Goal: Task Accomplishment & Management: Manage account settings

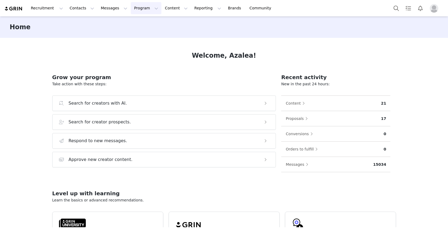
click at [138, 9] on button "Program Program" at bounding box center [146, 8] width 31 height 12
click at [150, 32] on div "Campaigns" at bounding box center [144, 34] width 36 height 6
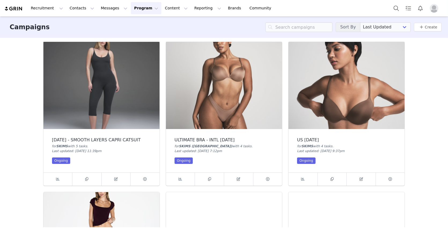
scroll to position [46, 0]
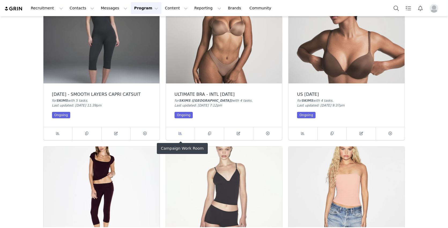
click at [178, 127] on link at bounding box center [180, 133] width 29 height 13
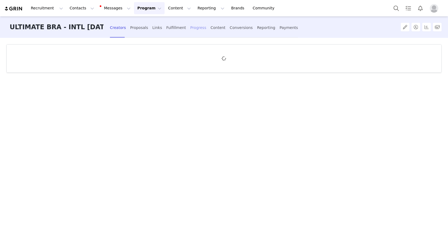
click at [198, 27] on div "Progress" at bounding box center [198, 28] width 16 height 14
click at [210, 27] on div "Content" at bounding box center [217, 28] width 15 height 14
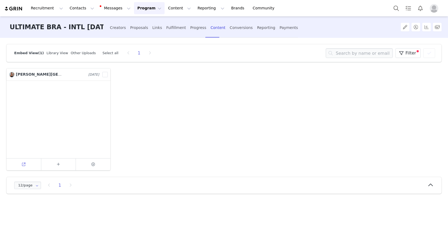
click at [20, 168] on link at bounding box center [23, 164] width 35 height 12
click at [82, 51] on link "Other Uploads" at bounding box center [83, 53] width 25 height 4
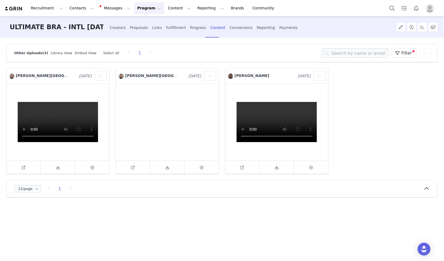
click at [385, 20] on div "ULTIMATE BRA - INTL [DATE] Creators Proposals Links Fulfillment Progress Conten…" at bounding box center [222, 26] width 444 height 21
click at [29, 71] on div "[GEOGRAPHIC_DATA] [GEOGRAPHIC_DATA] [DATE]" at bounding box center [58, 76] width 98 height 10
click at [27, 76] on span "[PERSON_NAME][GEOGRAPHIC_DATA]" at bounding box center [55, 75] width 79 height 4
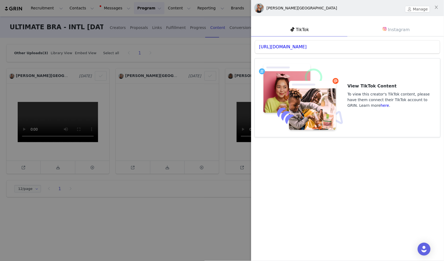
click at [405, 8] on div "Kenya Lima Manage" at bounding box center [347, 8] width 193 height 16
click at [410, 10] on button "Manage" at bounding box center [417, 9] width 25 height 6
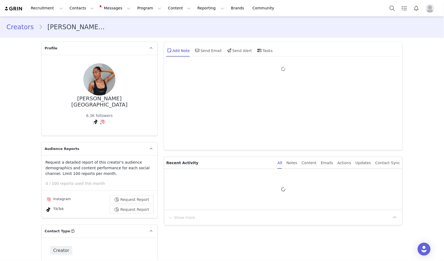
type input "+1 ([GEOGRAPHIC_DATA])"
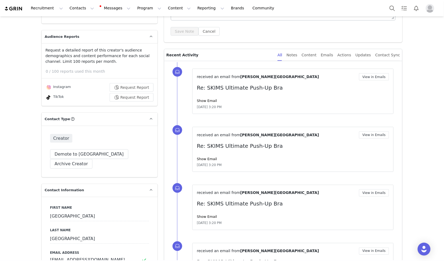
scroll to position [185, 0]
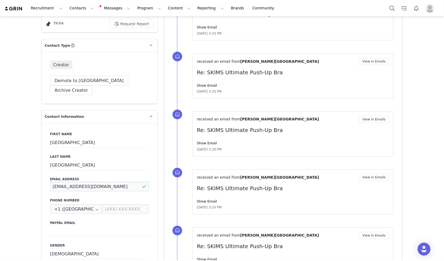
click at [76, 182] on input "[EMAIL_ADDRESS][DOMAIN_NAME]" at bounding box center [99, 187] width 99 height 10
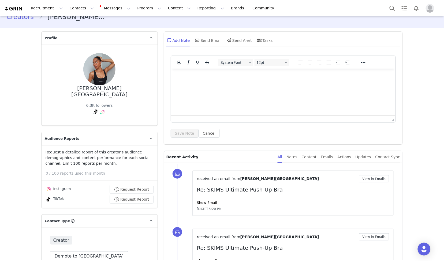
scroll to position [0, 0]
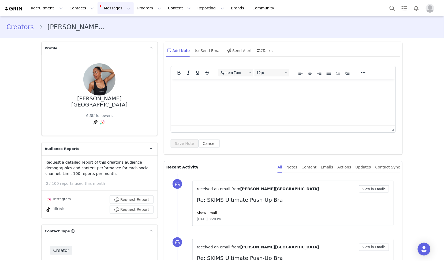
click at [108, 11] on button "Messages Messages" at bounding box center [116, 8] width 36 height 12
click at [134, 13] on button "Program Program" at bounding box center [149, 8] width 31 height 12
click at [135, 36] on p "Campaigns" at bounding box center [140, 34] width 21 height 6
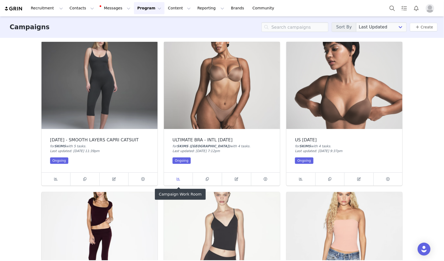
click at [176, 177] on span at bounding box center [178, 179] width 6 height 6
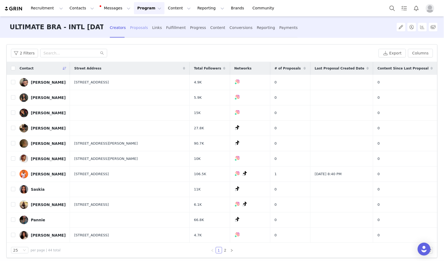
click at [135, 29] on div "Proposals" at bounding box center [139, 28] width 18 height 14
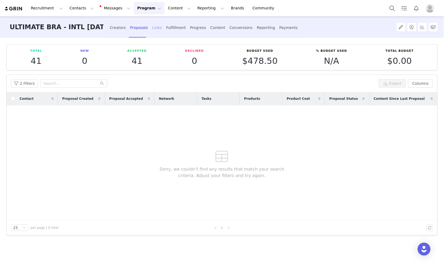
click at [155, 31] on div "Links" at bounding box center [157, 28] width 10 height 14
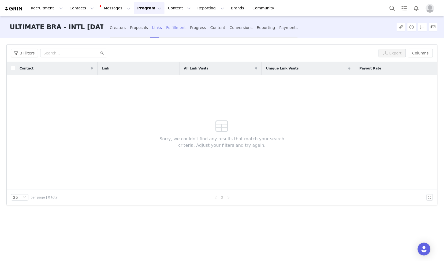
click at [174, 27] on div "Fulfillment" at bounding box center [176, 28] width 20 height 14
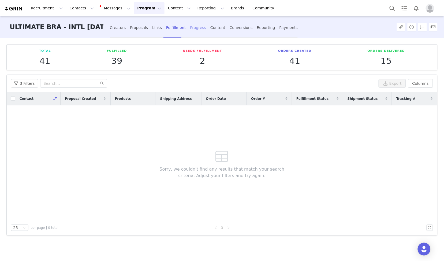
click at [195, 24] on div "Progress" at bounding box center [198, 28] width 16 height 14
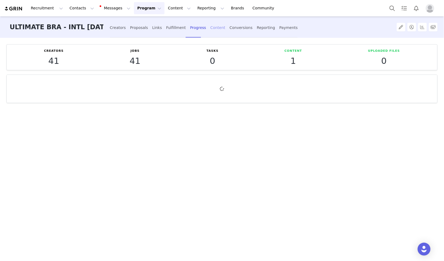
click at [213, 27] on div "Content" at bounding box center [217, 28] width 15 height 14
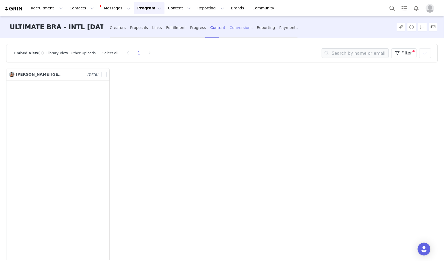
click at [230, 25] on div "Conversions" at bounding box center [241, 28] width 23 height 14
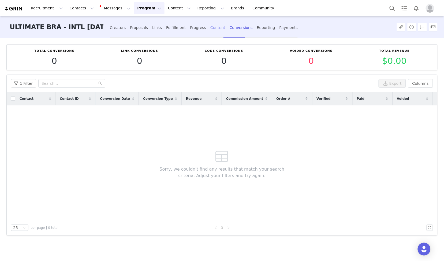
click at [210, 29] on div "Content" at bounding box center [217, 28] width 15 height 14
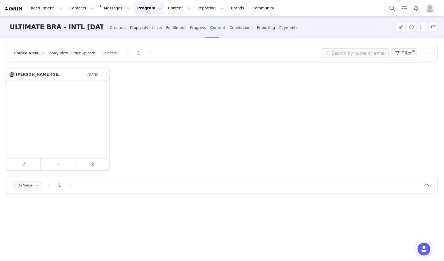
click at [87, 54] on link "Other Uploads" at bounding box center [83, 53] width 25 height 4
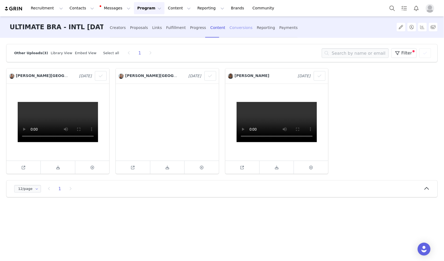
click at [230, 27] on div "Conversions" at bounding box center [241, 28] width 23 height 14
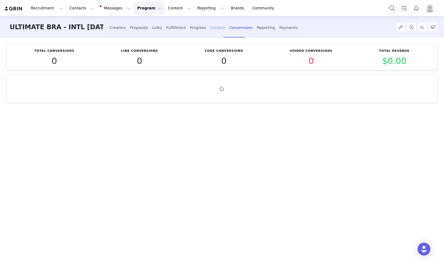
click at [211, 28] on div "Content" at bounding box center [217, 28] width 15 height 14
